Goal: Information Seeking & Learning: Learn about a topic

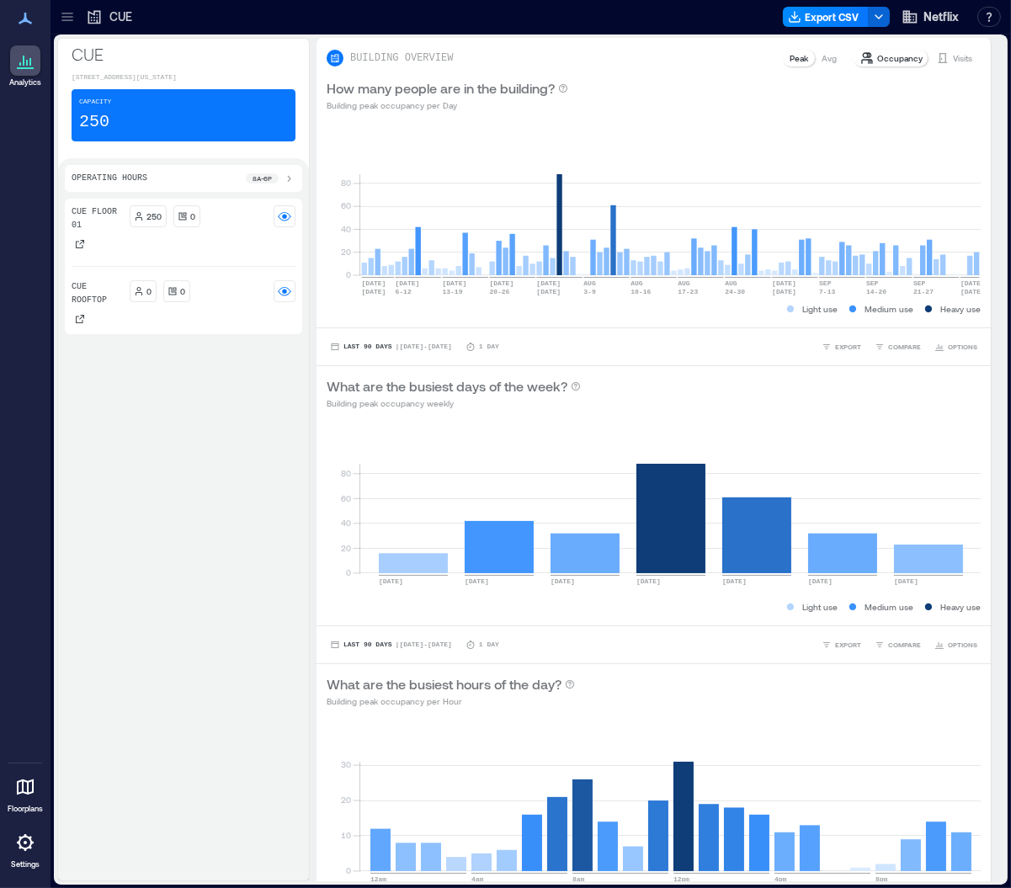
click at [68, 14] on icon at bounding box center [67, 16] width 17 height 17
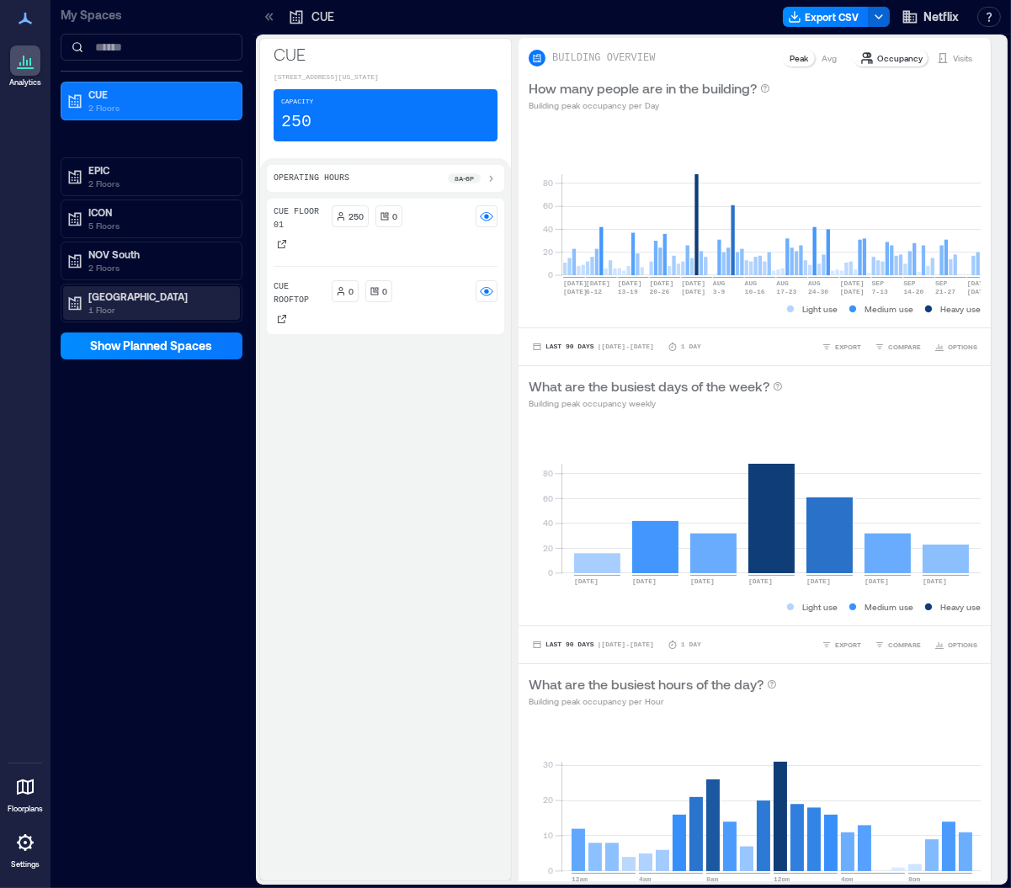
click at [137, 307] on p "1 Floor" at bounding box center [158, 309] width 141 height 13
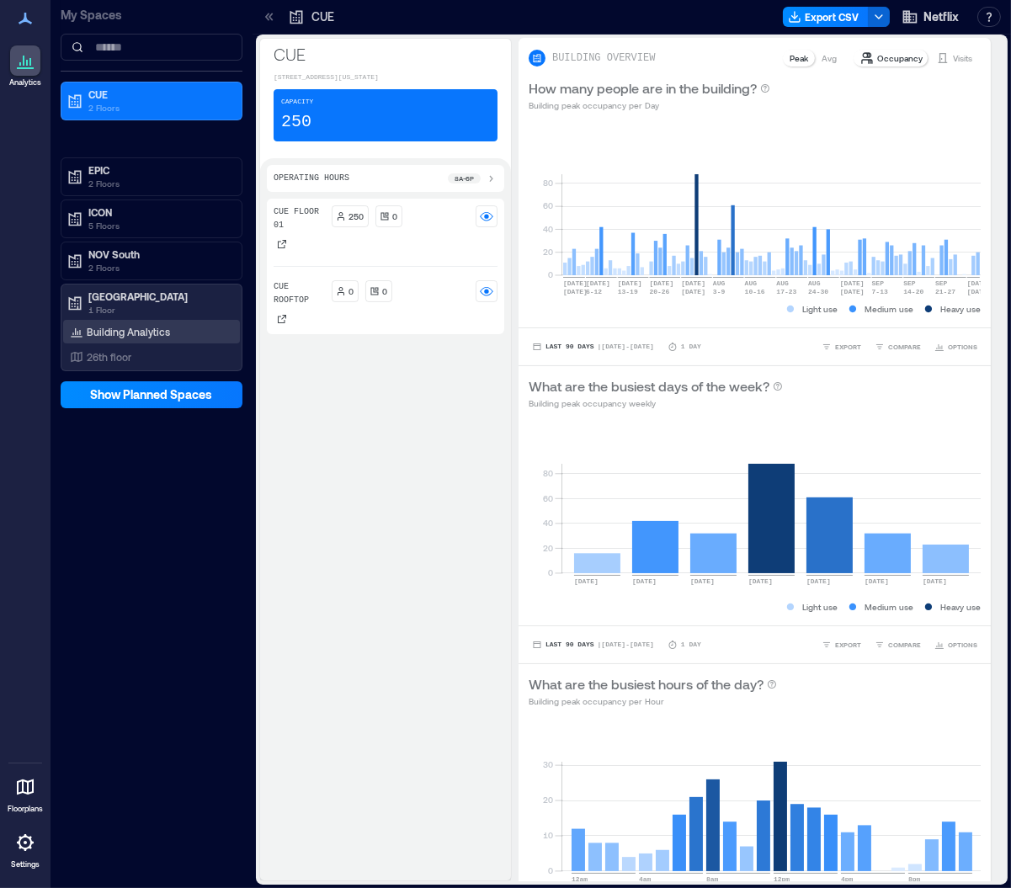
click at [169, 329] on div "Building Analytics" at bounding box center [120, 331] width 107 height 17
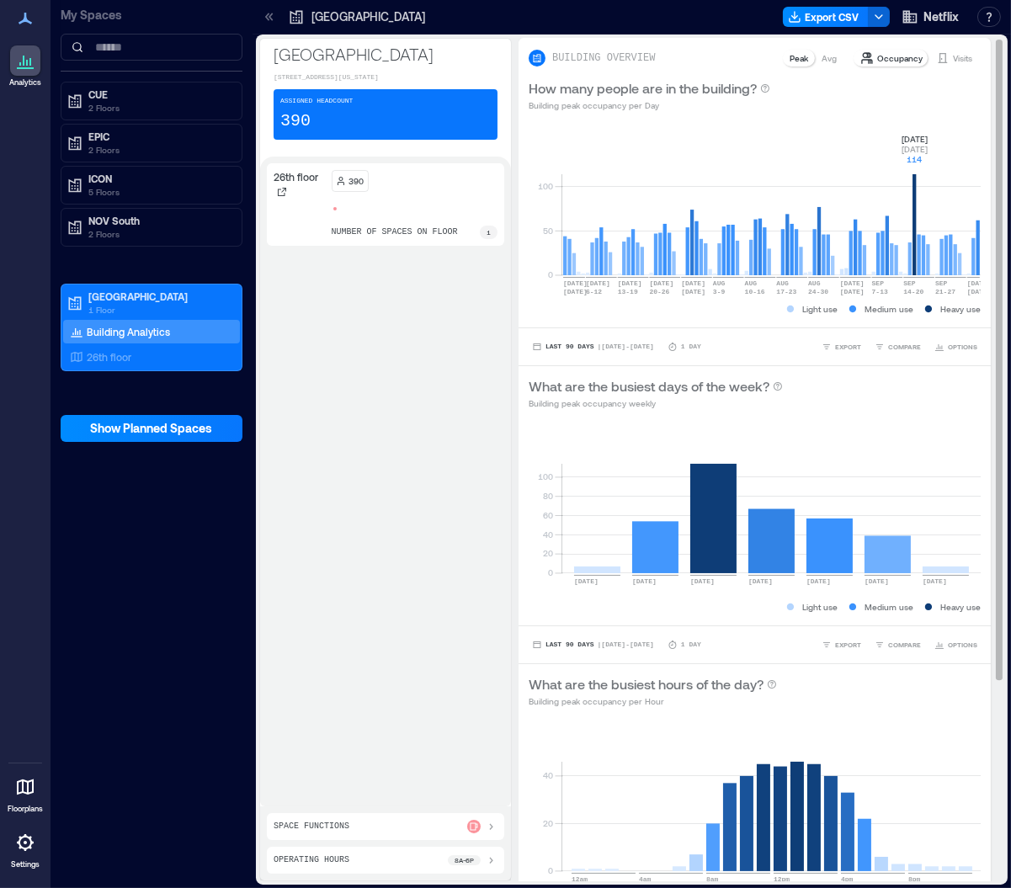
click at [915, 191] on rect at bounding box center [771, 203] width 418 height 143
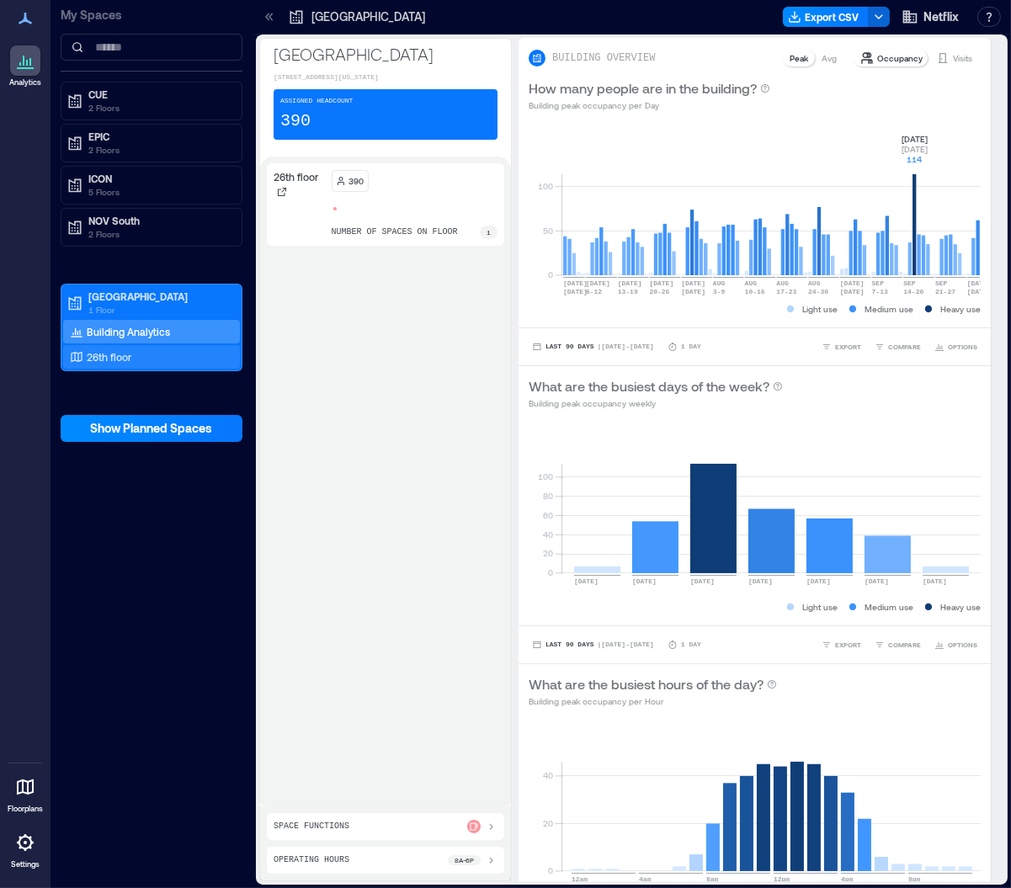
click at [103, 358] on p "26th floor" at bounding box center [109, 356] width 45 height 13
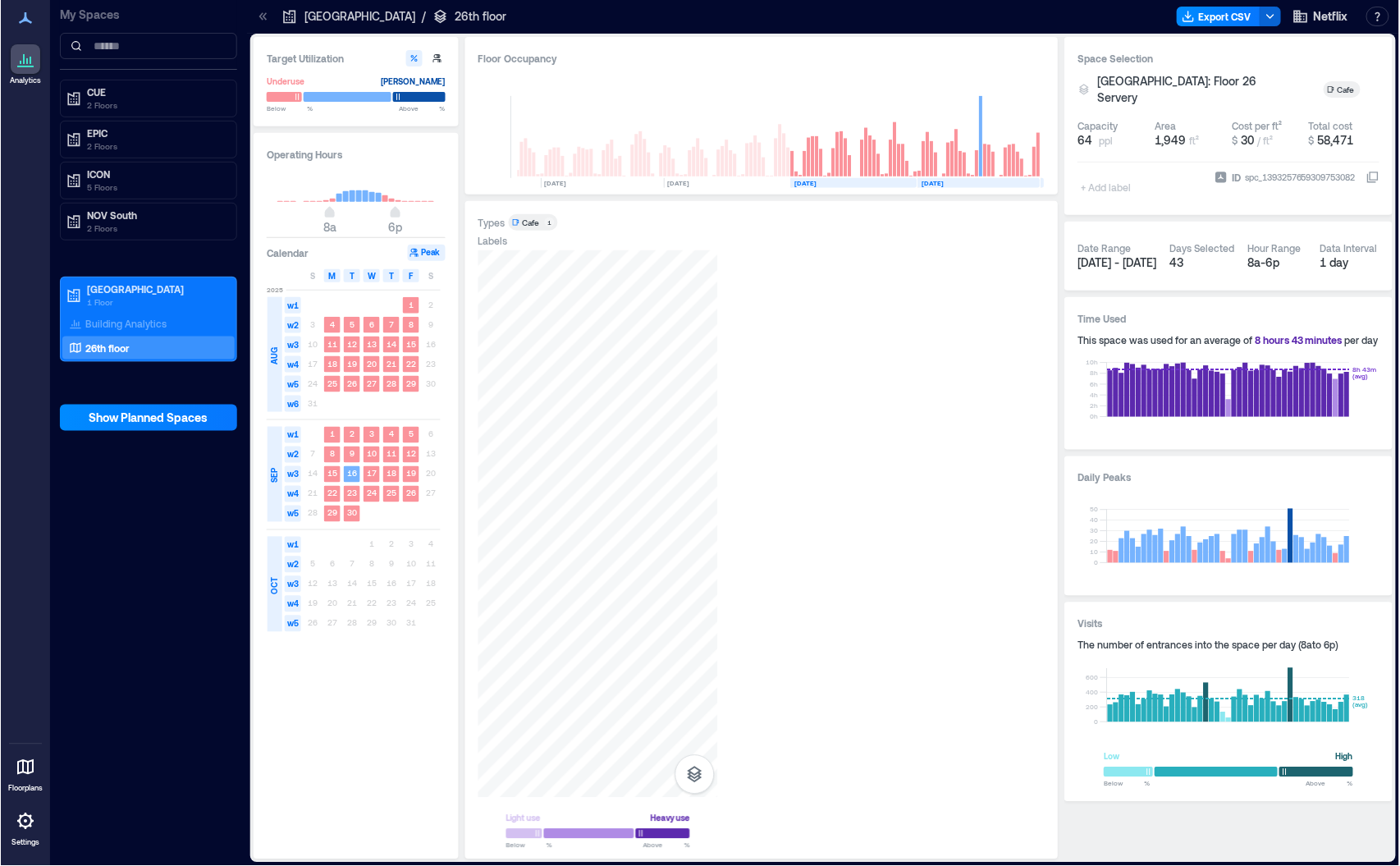
scroll to position [0, 784]
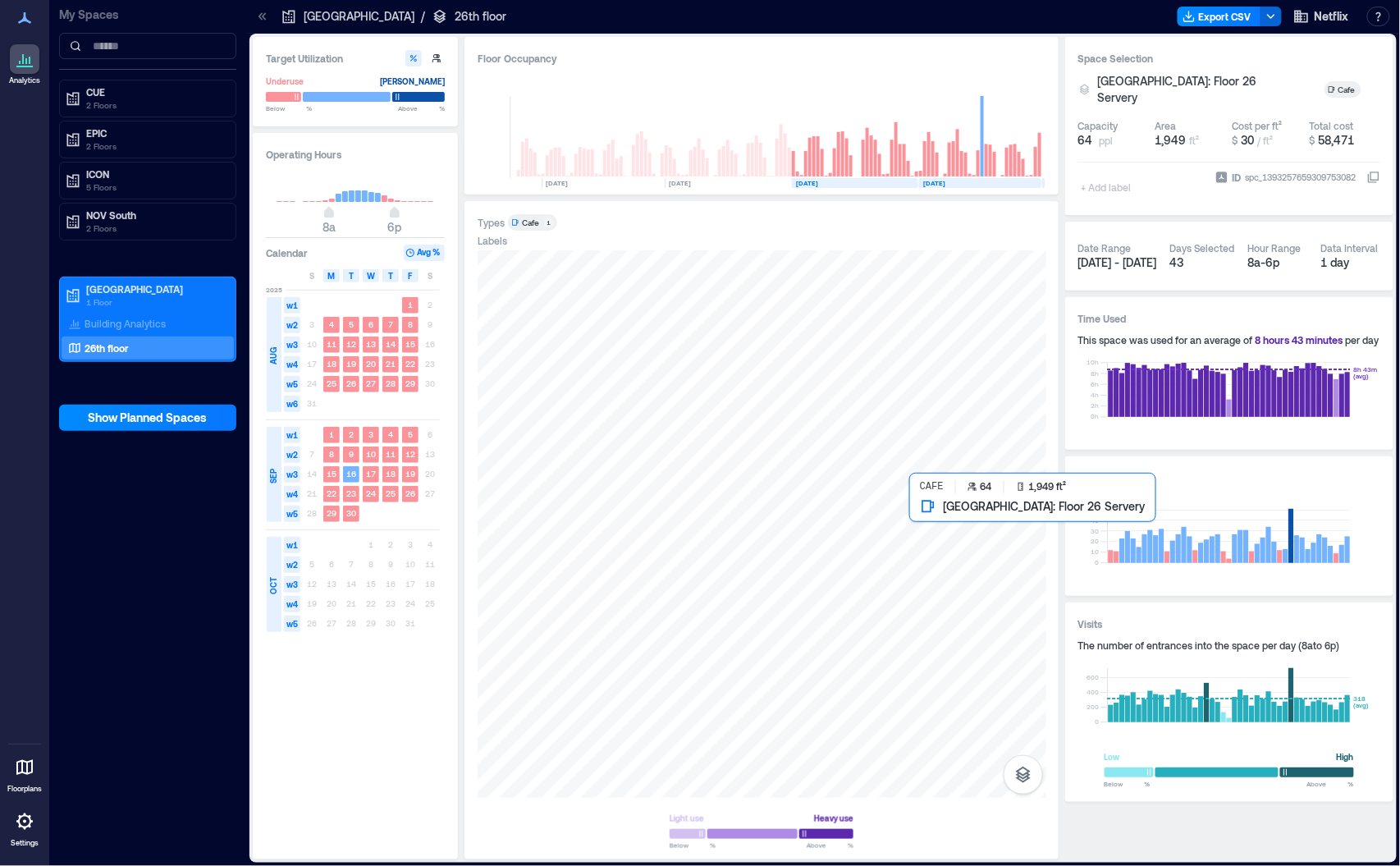
click at [968, 570] on div at bounding box center [761, 525] width 568 height 548
